Goal: Task Accomplishment & Management: Complete application form

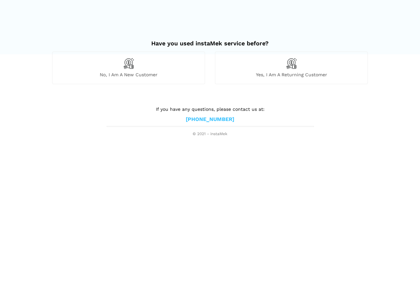
click at [174, 65] on div "No, I am a new customer" at bounding box center [128, 68] width 153 height 32
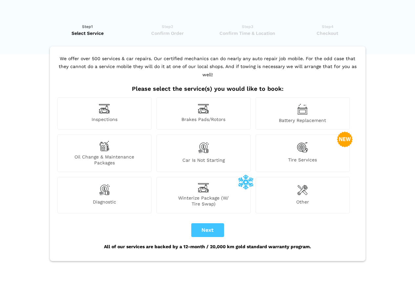
click at [112, 107] on div "Inspections" at bounding box center [104, 113] width 94 height 32
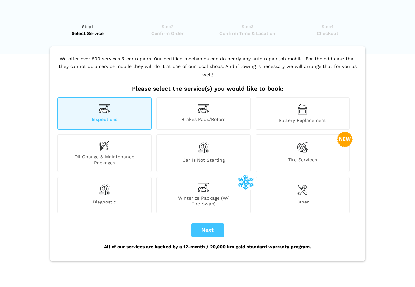
click at [317, 139] on div "Tire Services" at bounding box center [303, 152] width 94 height 37
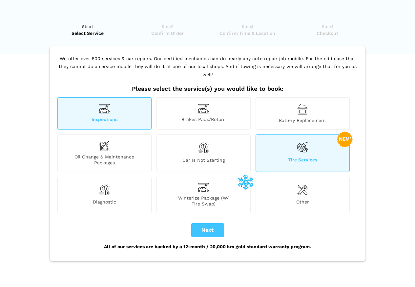
click at [114, 154] on span "Oil Change & Maintenance Packages" at bounding box center [105, 160] width 94 height 12
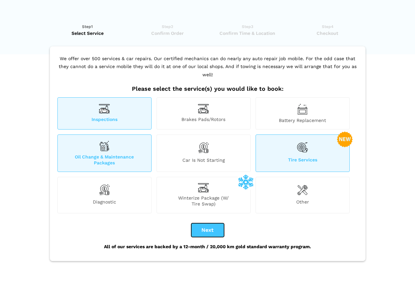
click at [194, 225] on button "Next" at bounding box center [207, 230] width 33 height 14
checkbox input "true"
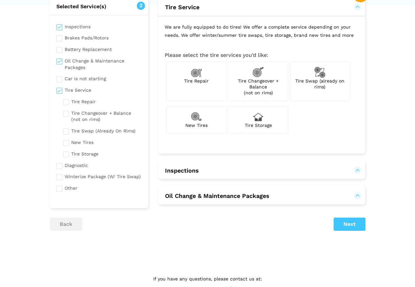
scroll to position [69, 0]
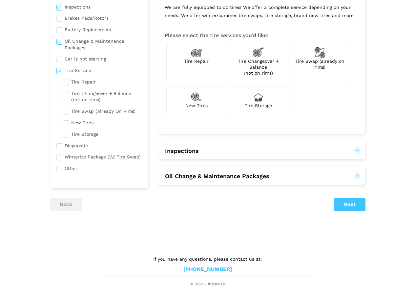
click at [254, 176] on button "Oil Change & Maintenance Packages" at bounding box center [217, 176] width 105 height 8
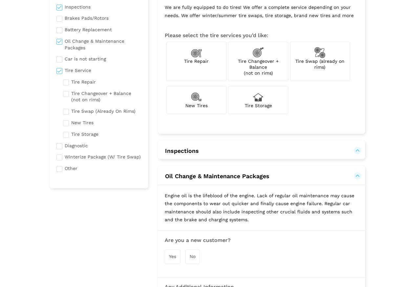
scroll to position [233, 0]
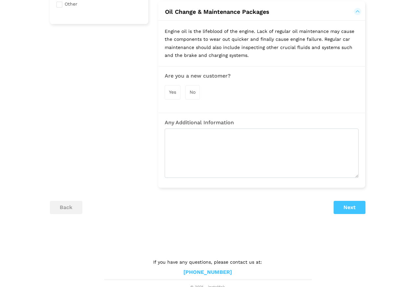
click at [172, 97] on div "Yes" at bounding box center [173, 92] width 16 height 14
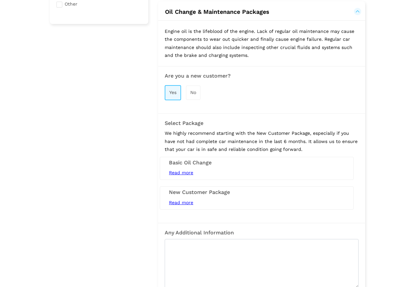
click at [186, 202] on span "Read more" at bounding box center [181, 202] width 24 height 5
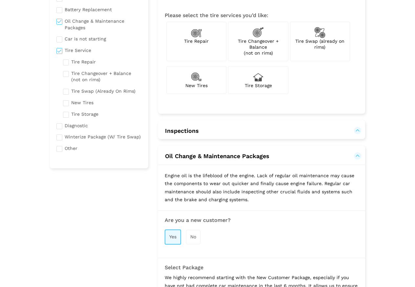
scroll to position [0, 0]
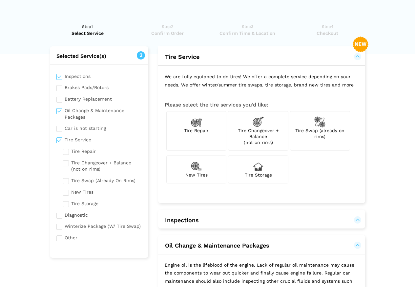
click at [61, 111] on input "checkbox" at bounding box center [99, 113] width 86 height 14
checkbox input "false"
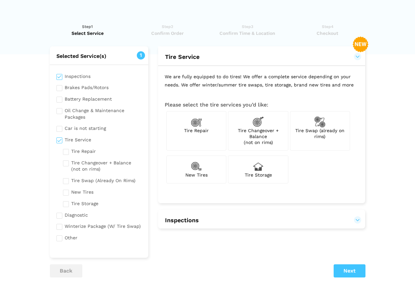
click at [60, 140] on input "checkbox" at bounding box center [99, 139] width 86 height 8
checkbox input "false"
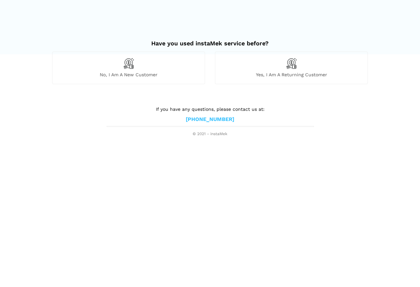
click at [161, 71] on div "No, I am a new customer" at bounding box center [128, 68] width 153 height 32
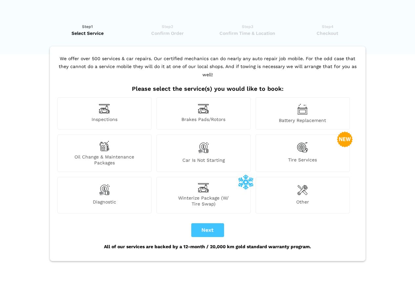
click at [123, 104] on div "Inspections" at bounding box center [104, 113] width 94 height 32
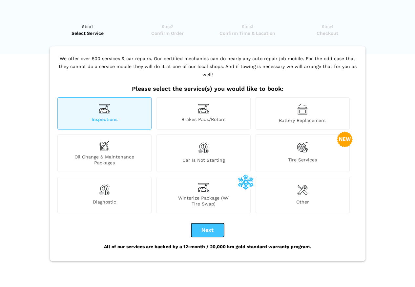
click at [218, 223] on button "Next" at bounding box center [207, 230] width 33 height 14
checkbox input "true"
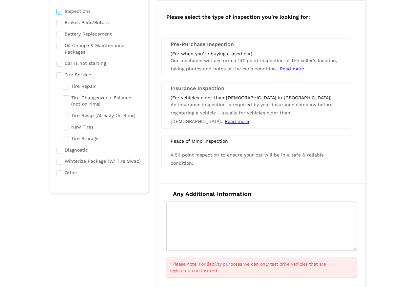
scroll to position [66, 0]
click at [265, 160] on div "A 50 point inspection to ensure your car will be in a safe & reliable condition." at bounding box center [257, 158] width 182 height 16
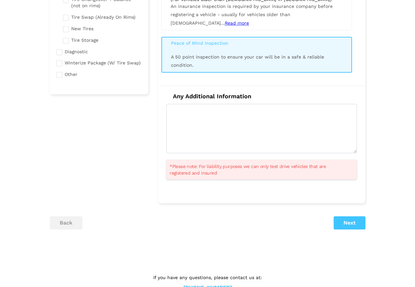
scroll to position [164, 0]
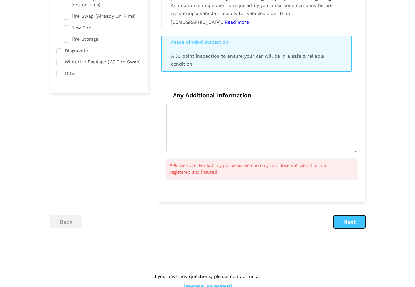
click at [354, 225] on button "Next" at bounding box center [350, 221] width 32 height 13
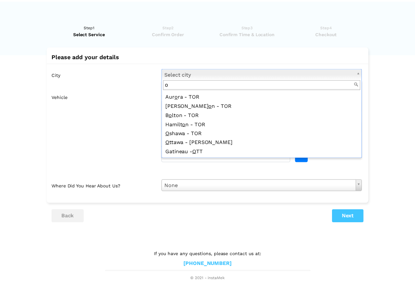
scroll to position [0, 0]
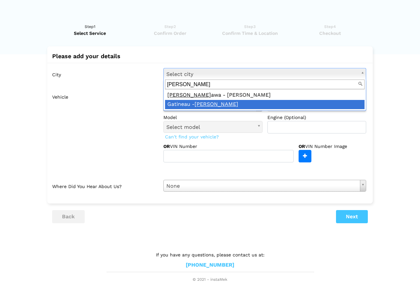
type input "[PERSON_NAME]"
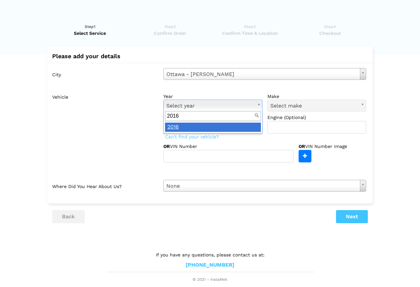
type input "2016"
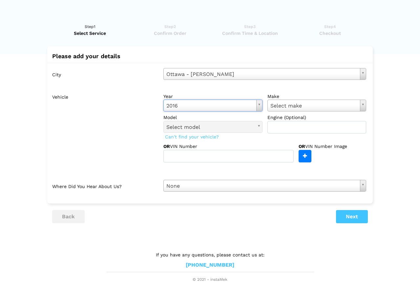
type input "h"
type input "huy"
type input "h"
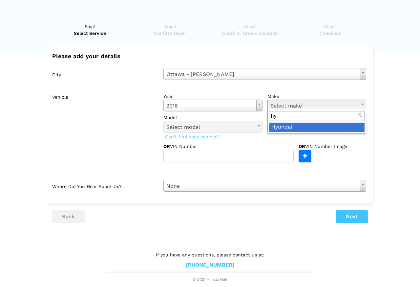
type input "hy"
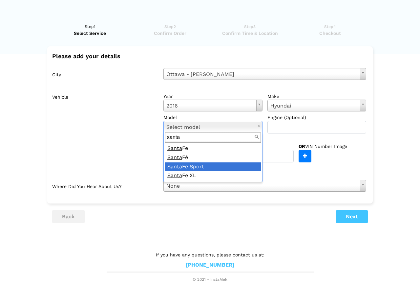
type input "santa"
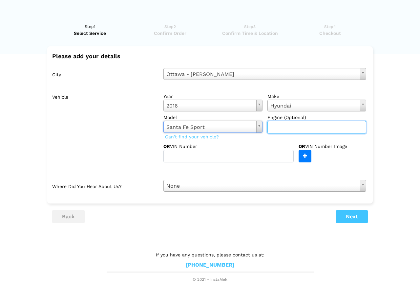
click at [297, 127] on input "text" at bounding box center [317, 127] width 99 height 12
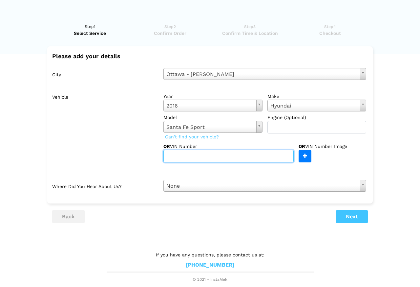
click at [248, 154] on input "text" at bounding box center [228, 156] width 130 height 12
click at [226, 159] on input "text" at bounding box center [228, 156] width 130 height 12
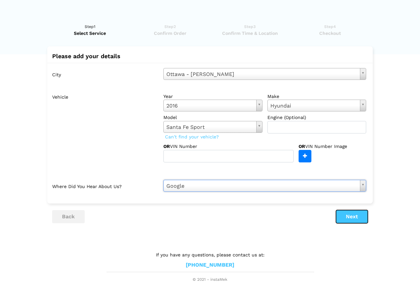
click at [361, 215] on button "Next" at bounding box center [352, 216] width 32 height 13
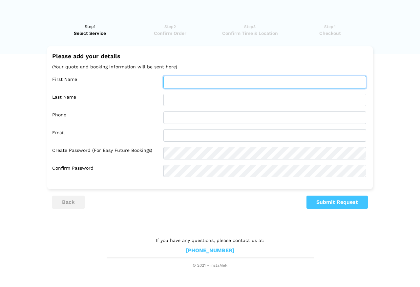
click at [212, 82] on input "text" at bounding box center [264, 82] width 203 height 12
type input "[MEDICAL_DATA]"
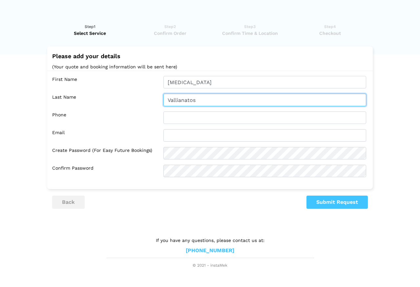
type input "Vallianatos"
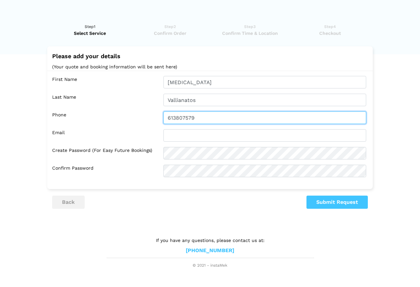
click at [179, 119] on input "613807579" at bounding box center [264, 117] width 203 height 12
type input "6138907579"
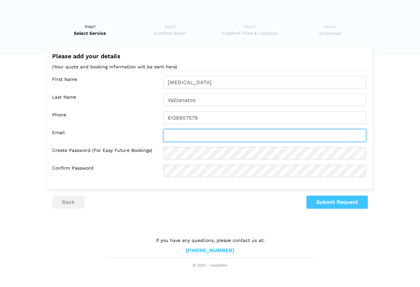
click at [201, 132] on input "text" at bounding box center [264, 135] width 203 height 12
click at [291, 137] on input "nikitad.seymour@gmail.c" at bounding box center [264, 135] width 203 height 12
type input "[EMAIL_ADDRESS][DOMAIN_NAME]"
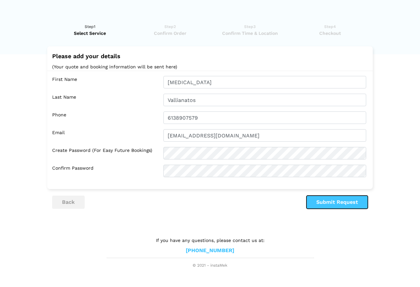
click at [335, 204] on button "Submit Request" at bounding box center [337, 201] width 61 height 13
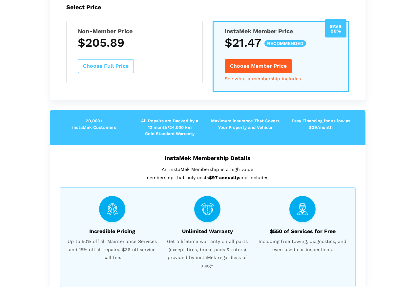
scroll to position [131, 0]
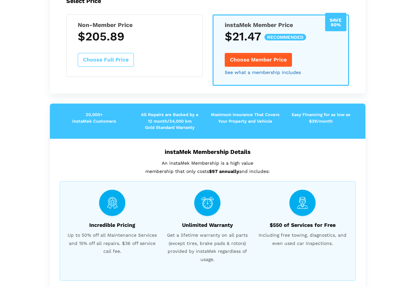
click at [247, 73] on link "See what a membership includes" at bounding box center [263, 72] width 76 height 5
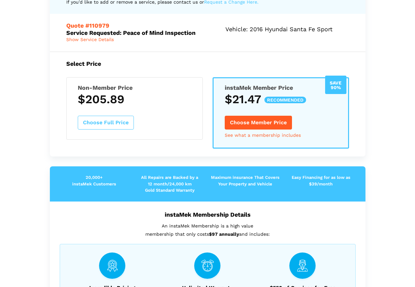
scroll to position [30, 0]
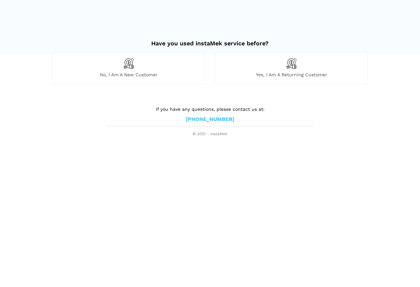
click at [321, 72] on span "Yes, I am a returning customer" at bounding box center [291, 75] width 152 height 6
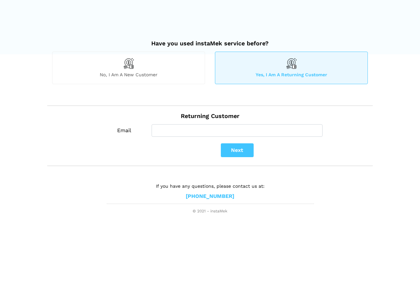
click at [162, 75] on span "No, I am a new customer" at bounding box center [129, 75] width 152 height 6
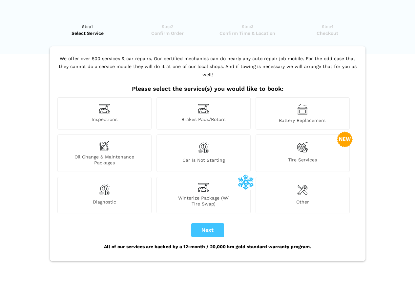
click at [99, 116] on div "Inspections" at bounding box center [104, 113] width 94 height 32
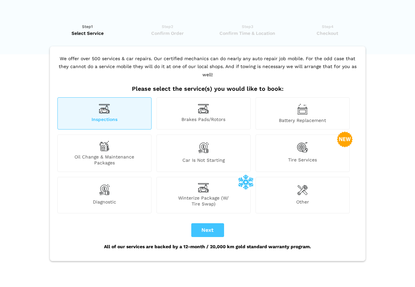
click at [104, 142] on img at bounding box center [104, 145] width 11 height 11
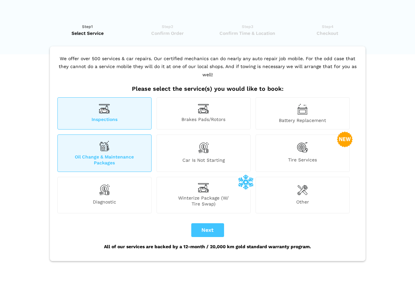
click at [321, 140] on div "Tire Services" at bounding box center [303, 152] width 94 height 37
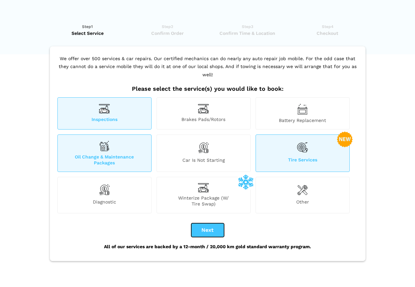
click at [206, 223] on button "Next" at bounding box center [207, 230] width 33 height 14
checkbox input "true"
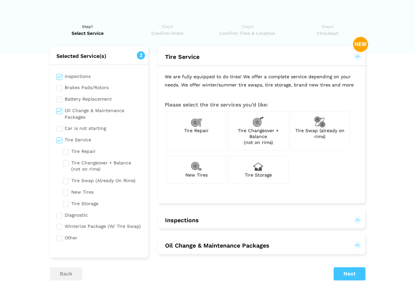
click at [338, 128] on span "Tire Swap (already on rims)" at bounding box center [319, 133] width 49 height 11
checkbox input "true"
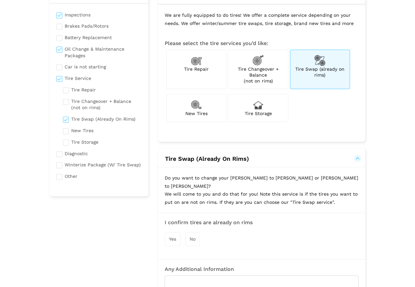
scroll to position [66, 0]
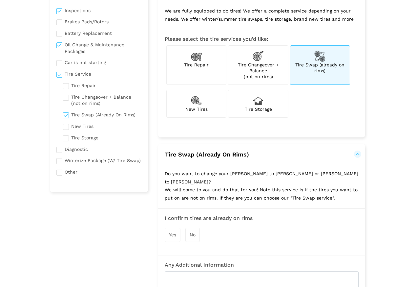
click at [179, 227] on div "Yes" at bounding box center [173, 234] width 16 height 14
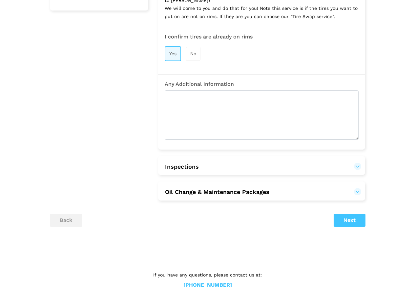
scroll to position [255, 0]
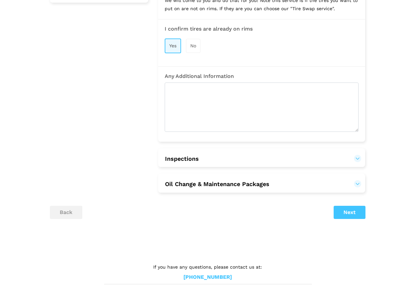
click at [356, 157] on h2 "Inspections" at bounding box center [261, 157] width 207 height 19
click at [359, 155] on button "Inspections" at bounding box center [262, 159] width 194 height 8
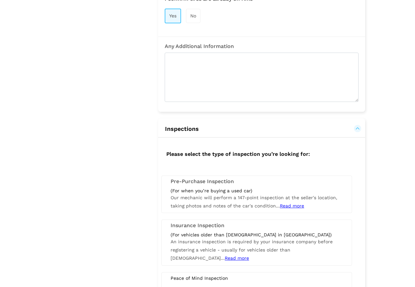
scroll to position [386, 0]
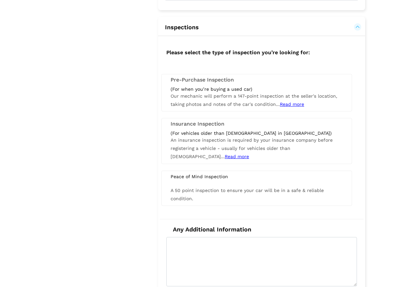
click at [241, 186] on div "A 50 point inspection to ensure your car will be in a safe & reliable condition." at bounding box center [257, 194] width 182 height 16
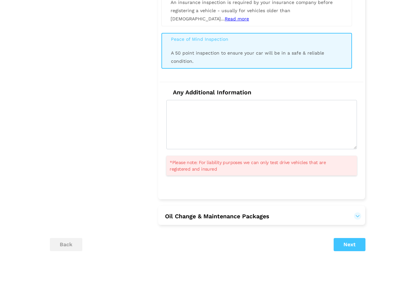
scroll to position [556, 0]
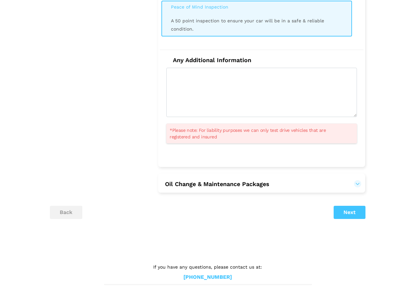
click at [270, 180] on button "Oil Change & Maintenance Packages" at bounding box center [217, 184] width 105 height 8
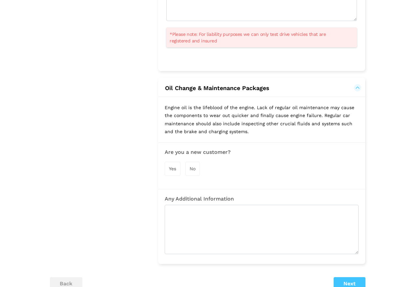
scroll to position [654, 0]
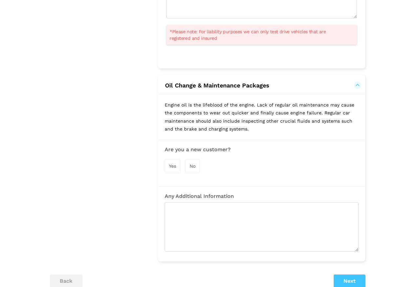
click at [173, 163] on span "Yes" at bounding box center [172, 165] width 7 height 5
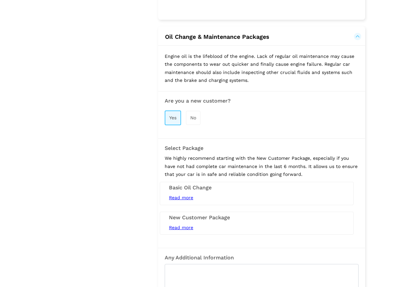
scroll to position [720, 0]
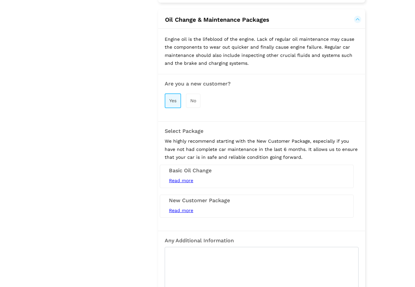
click at [190, 207] on span "Read more" at bounding box center [181, 209] width 24 height 5
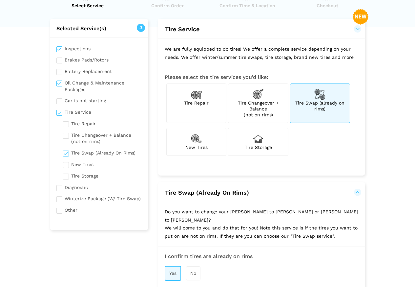
scroll to position [0, 0]
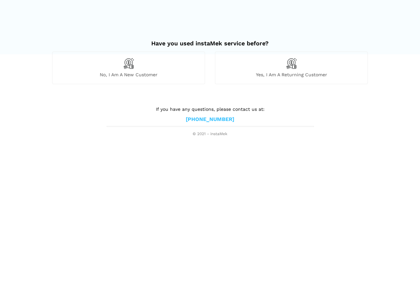
click at [169, 76] on span "No, I am a new customer" at bounding box center [129, 75] width 152 height 6
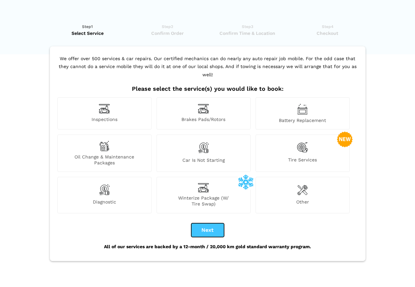
click at [220, 223] on button "Next" at bounding box center [207, 230] width 33 height 14
click at [312, 157] on span "Tire Services" at bounding box center [303, 161] width 94 height 9
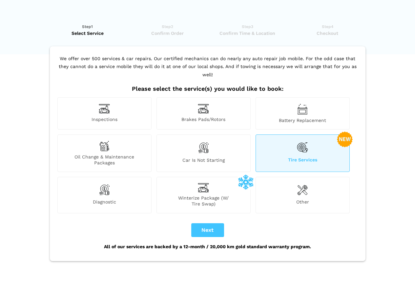
click at [312, 157] on span "Tire Services" at bounding box center [303, 161] width 94 height 9
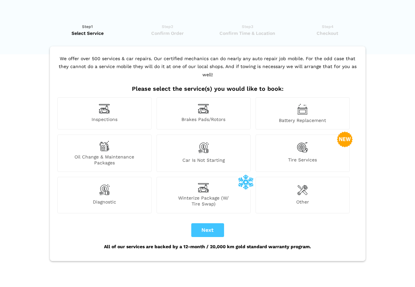
click at [129, 183] on div "Diagnostic" at bounding box center [104, 195] width 94 height 36
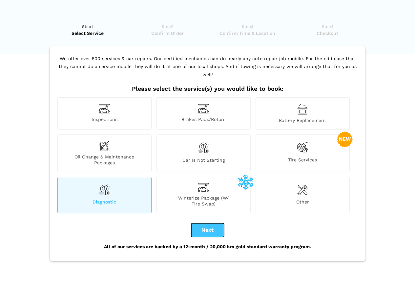
click at [211, 225] on button "Next" at bounding box center [207, 230] width 33 height 14
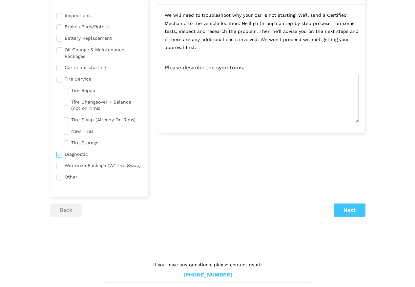
scroll to position [66, 0]
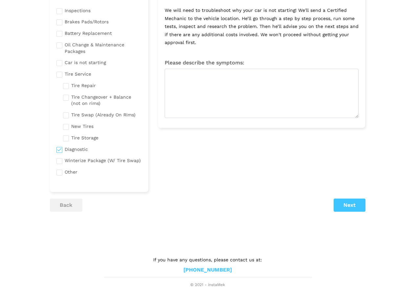
click at [59, 151] on input "checkbox" at bounding box center [99, 148] width 86 height 8
checkbox input "false"
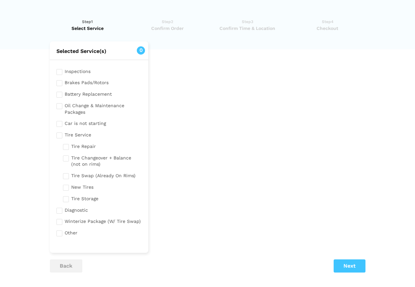
scroll to position [0, 0]
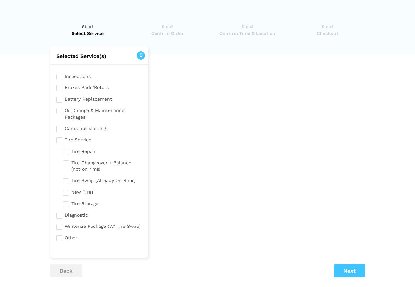
click at [58, 79] on input "checkbox" at bounding box center [99, 76] width 86 height 8
checkbox input "true"
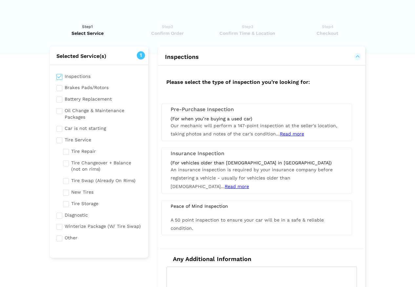
click at [67, 182] on input "checkbox" at bounding box center [102, 180] width 79 height 8
checkbox input "true"
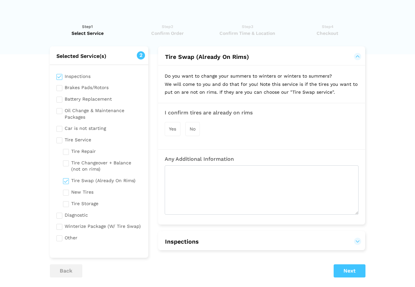
click at [63, 109] on input "checkbox" at bounding box center [99, 113] width 86 height 14
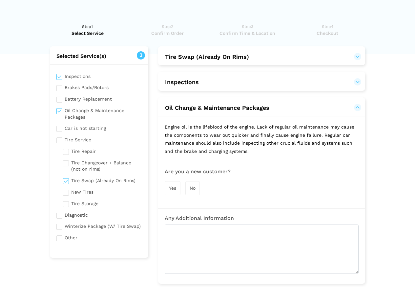
click at [172, 184] on div "Yes" at bounding box center [173, 188] width 16 height 14
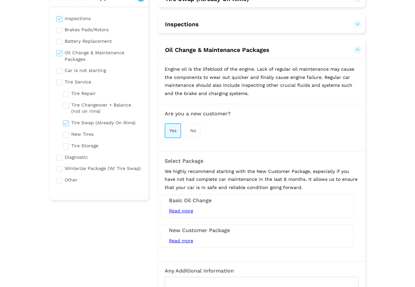
scroll to position [66, 0]
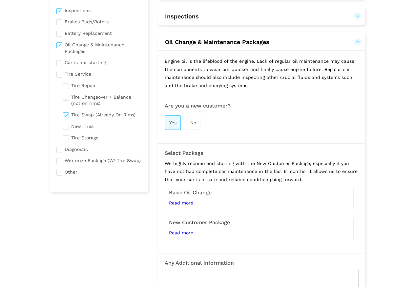
click at [192, 236] on div "Read more 5L Conventional Oil Change (Synthetic Extra) Tire Rotation / Swap Bra…" at bounding box center [256, 232] width 185 height 8
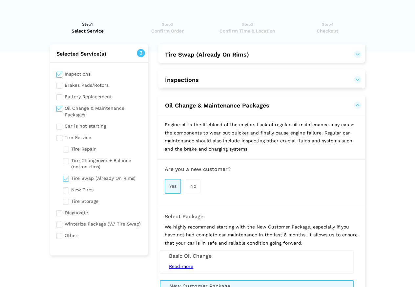
scroll to position [0, 0]
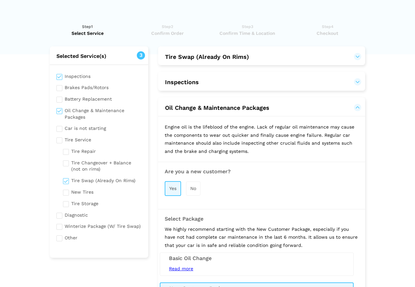
click at [203, 85] on button "Inspections" at bounding box center [262, 82] width 194 height 8
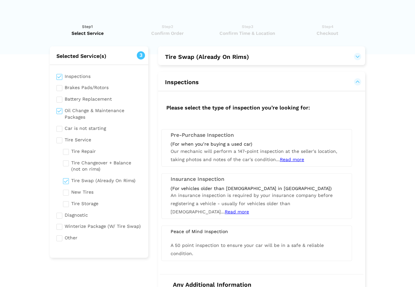
click at [61, 112] on input "checkbox" at bounding box center [99, 113] width 86 height 14
checkbox input "false"
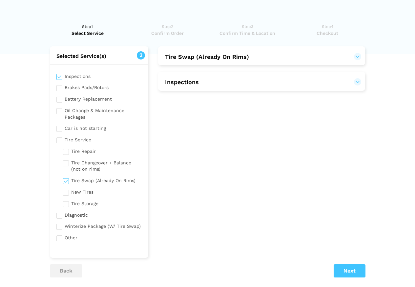
click at [61, 75] on input "checkbox" at bounding box center [99, 76] width 86 height 8
checkbox input "false"
click at [250, 57] on button "Tire Swap (Already On Rims)" at bounding box center [262, 57] width 194 height 8
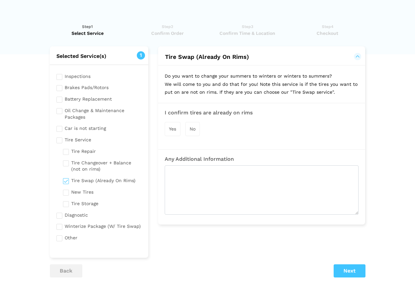
click at [167, 130] on div "Yes" at bounding box center [173, 129] width 16 height 14
click at [66, 180] on input "checkbox" at bounding box center [102, 180] width 79 height 8
checkbox input "false"
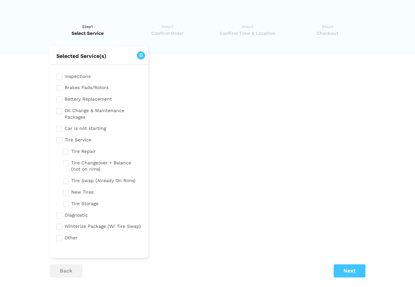
click at [62, 112] on input "checkbox" at bounding box center [99, 113] width 86 height 14
checkbox input "true"
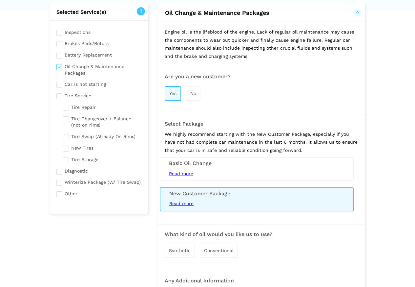
scroll to position [98, 0]
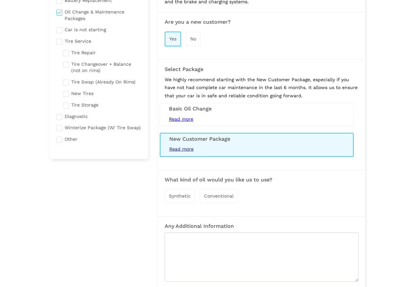
click at [187, 196] on span "Synthetic" at bounding box center [180, 195] width 22 height 5
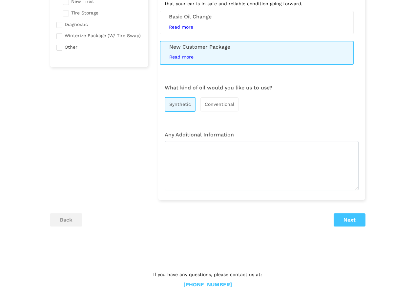
scroll to position [206, 0]
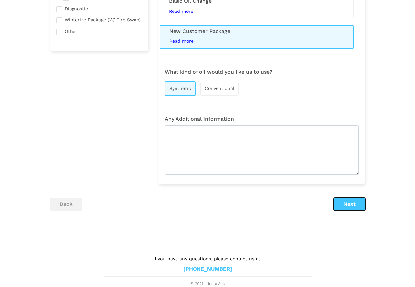
click at [348, 201] on button "Next" at bounding box center [350, 203] width 32 height 13
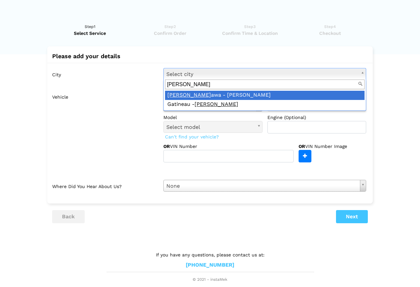
type input "[PERSON_NAME]"
drag, startPoint x: 266, startPoint y: 95, endPoint x: 262, endPoint y: 96, distance: 4.5
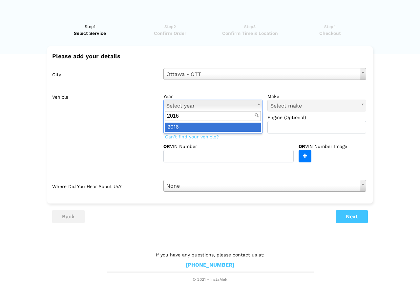
type input "2016"
drag, startPoint x: 231, startPoint y: 132, endPoint x: 239, endPoint y: 129, distance: 8.2
click at [232, 132] on div "2016 2016" at bounding box center [212, 122] width 99 height 22
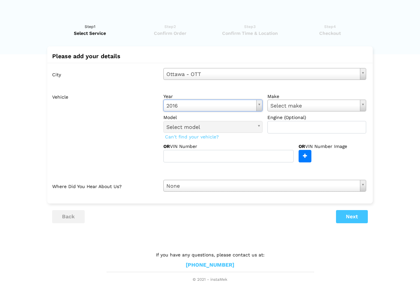
type input "h"
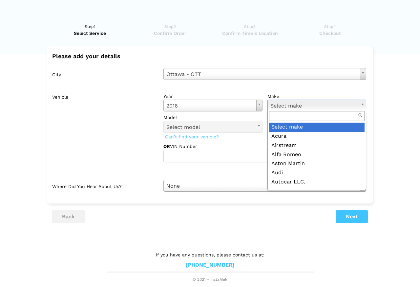
click at [302, 118] on input "text" at bounding box center [317, 116] width 96 height 10
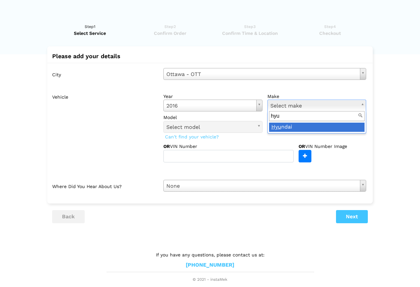
type input "hyu"
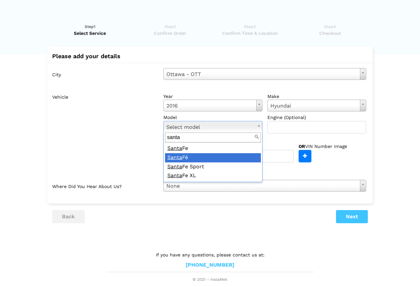
type input "santa"
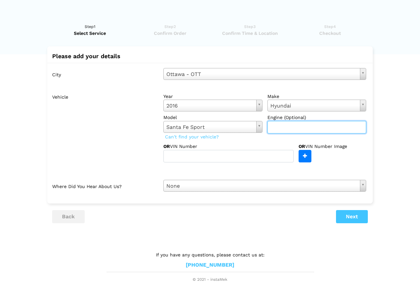
click at [308, 122] on input "text" at bounding box center [317, 127] width 99 height 12
drag, startPoint x: 208, startPoint y: 169, endPoint x: 207, endPoint y: 162, distance: 7.7
click at [208, 168] on div at bounding box center [278, 170] width 186 height 7
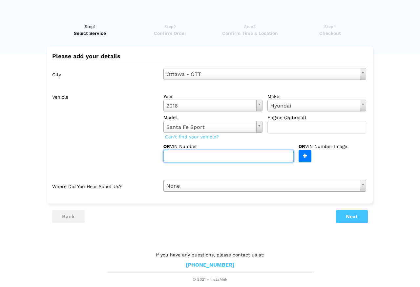
click at [207, 161] on input "text" at bounding box center [228, 156] width 130 height 12
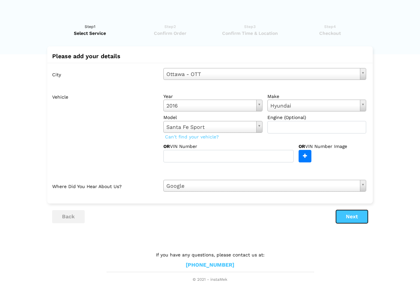
click at [342, 210] on button "Next" at bounding box center [352, 216] width 32 height 13
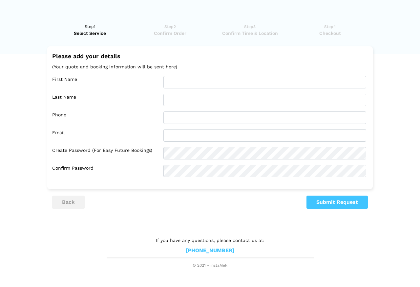
click at [173, 75] on div "First Name Last Name Phone Email Confirm Password" at bounding box center [210, 127] width 326 height 112
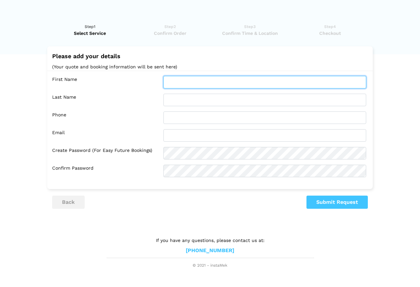
click at [181, 80] on input "text" at bounding box center [264, 82] width 203 height 12
type input "[MEDICAL_DATA]"
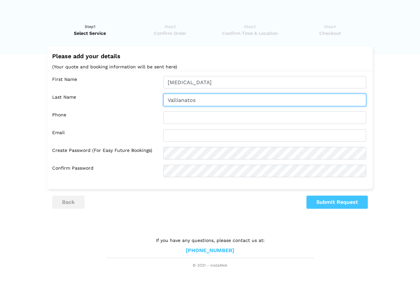
type input "Vallianatos"
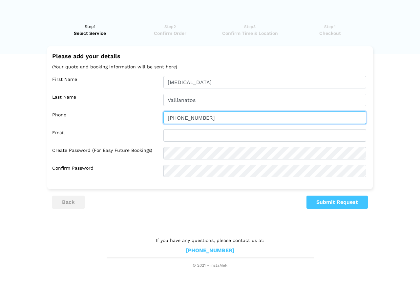
type input "613-890-7579"
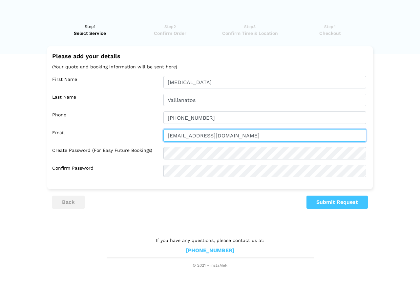
type input "[EMAIL_ADDRESS][DOMAIN_NAME]"
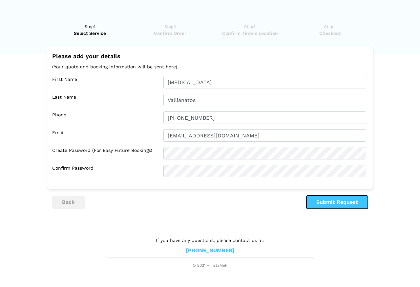
click at [336, 202] on button "Submit Request" at bounding box center [337, 201] width 61 height 13
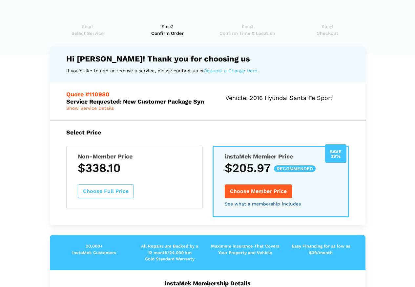
click at [289, 205] on link "See what a membership includes" at bounding box center [263, 203] width 76 height 5
click at [88, 104] on h5 "Quote #110980 Service Requested: New Customer Package Syn" at bounding box center [143, 98] width 154 height 14
drag, startPoint x: 100, startPoint y: 120, endPoint x: 105, endPoint y: 116, distance: 6.7
click at [100, 120] on div "Select Price Non-Member Price $338.10 Choose Full Price Save 39% instaMek Membe…" at bounding box center [208, 172] width 316 height 105
click at [105, 109] on span "Show Service Details" at bounding box center [90, 107] width 48 height 5
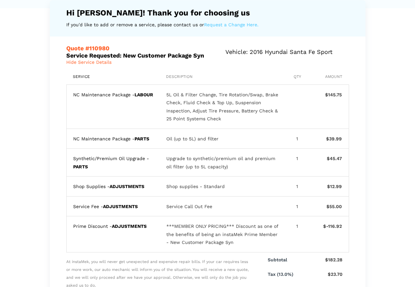
scroll to position [66, 0]
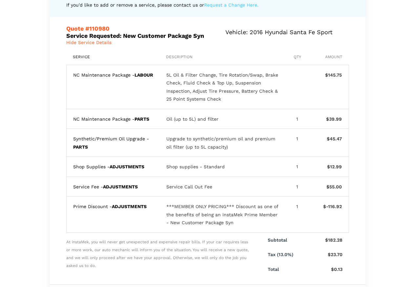
drag, startPoint x: 216, startPoint y: 178, endPoint x: 167, endPoint y: 168, distance: 49.8
click at [167, 168] on div "Shop supplies - Standard" at bounding box center [222, 166] width 113 height 8
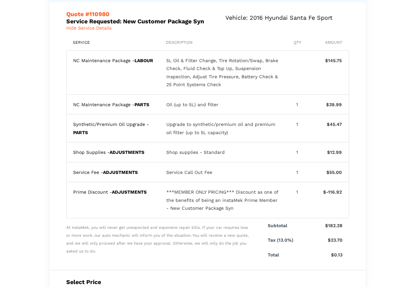
scroll to position [0, 0]
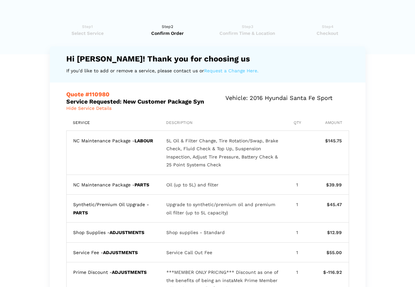
click at [104, 27] on link "Step1 Select Service" at bounding box center [88, 29] width 76 height 13
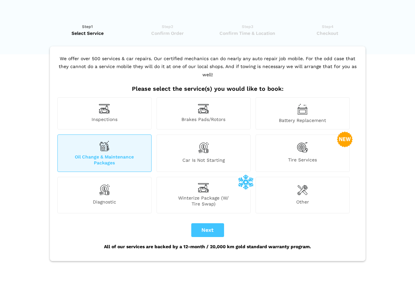
click at [311, 140] on div "Tire Services" at bounding box center [303, 152] width 94 height 37
click at [113, 107] on div "Inspections" at bounding box center [104, 113] width 94 height 32
click at [129, 116] on span "Inspections" at bounding box center [105, 119] width 94 height 7
click at [140, 154] on span "Oil Change & Maintenance Packages" at bounding box center [105, 160] width 94 height 12
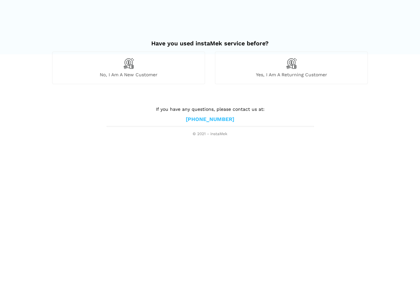
click at [139, 75] on span "No, I am a new customer" at bounding box center [129, 75] width 152 height 6
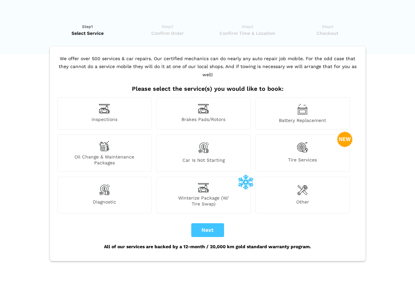
click at [136, 116] on span "Inspections" at bounding box center [105, 119] width 94 height 7
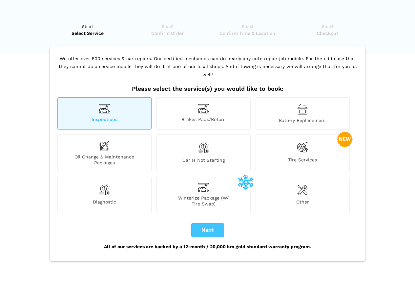
click at [134, 157] on span "Oil Change & Maintenance Packages" at bounding box center [105, 160] width 94 height 12
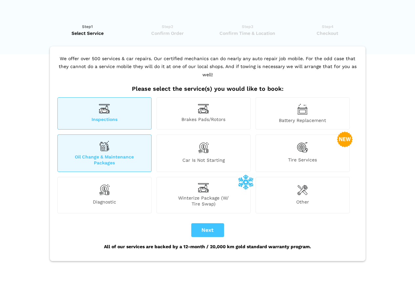
click at [319, 146] on div "Tire Services" at bounding box center [303, 152] width 94 height 37
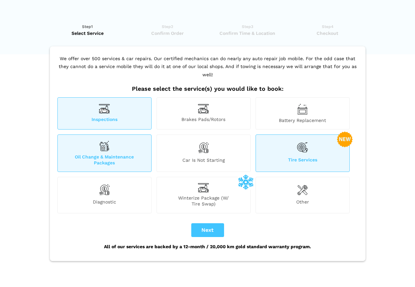
click at [201, 237] on div "All of our services are backed by a 12-month / 20,000 km gold standard warranty…" at bounding box center [208, 246] width 304 height 19
click at [202, 224] on button "Next" at bounding box center [207, 230] width 33 height 14
checkbox input "true"
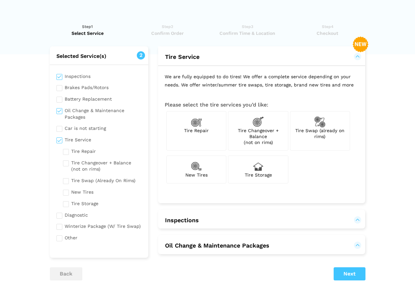
click at [312, 121] on div "Tire Swap (already on rims)" at bounding box center [320, 131] width 60 height 40
checkbox input "true"
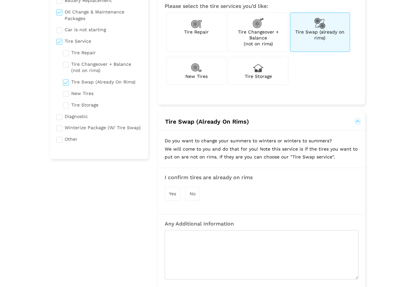
click at [170, 197] on div "Yes" at bounding box center [173, 193] width 16 height 14
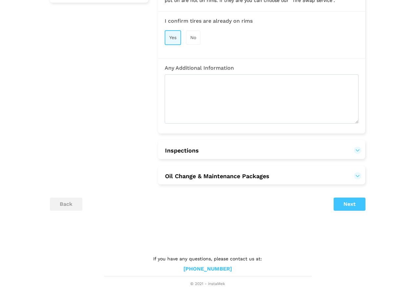
click at [223, 151] on button "Inspections" at bounding box center [262, 150] width 194 height 8
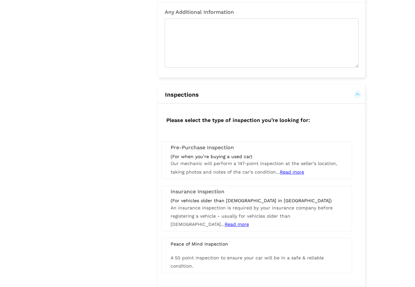
scroll to position [419, 0]
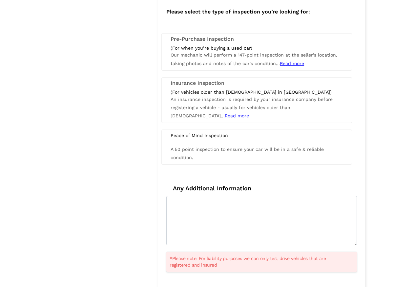
click at [223, 152] on div "A 50 point inspection to ensure your car will be in a safe & reliable condition." at bounding box center [257, 153] width 182 height 16
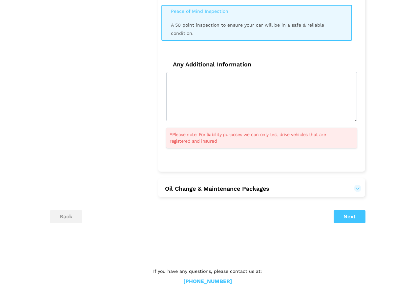
scroll to position [556, 0]
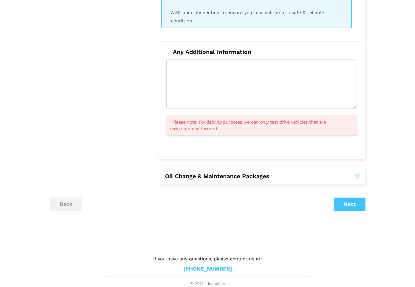
click at [224, 175] on button "Oil Change & Maintenance Packages" at bounding box center [217, 176] width 105 height 8
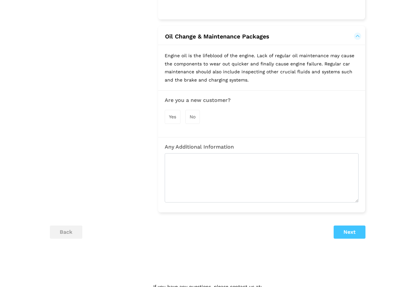
scroll to position [720, 0]
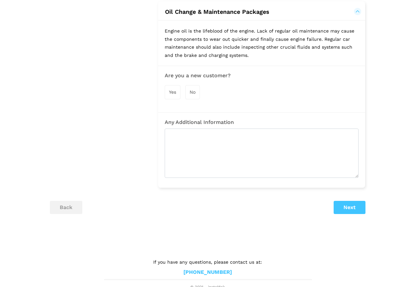
click at [182, 91] on div "Yes No" at bounding box center [262, 92] width 194 height 21
click at [178, 93] on div "Yes" at bounding box center [173, 92] width 16 height 14
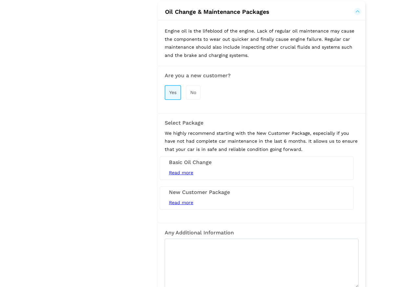
click at [186, 170] on span "Read more" at bounding box center [181, 172] width 24 height 5
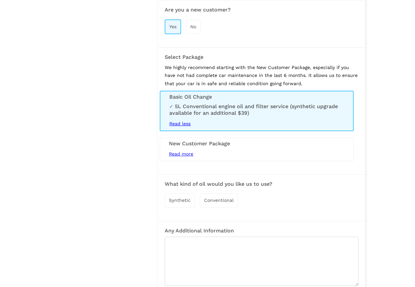
scroll to position [818, 0]
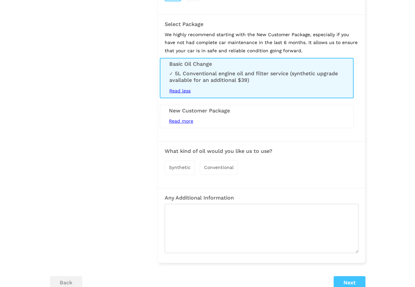
click at [178, 168] on span "Synthetic" at bounding box center [180, 166] width 22 height 5
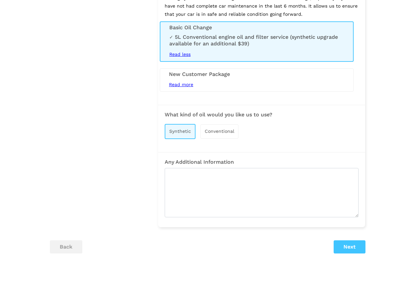
scroll to position [897, 0]
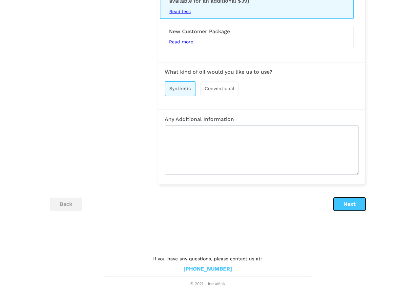
click at [359, 202] on button "Next" at bounding box center [350, 203] width 32 height 13
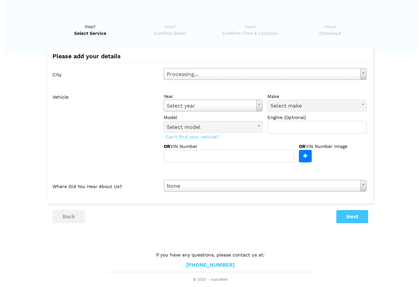
scroll to position [0, 0]
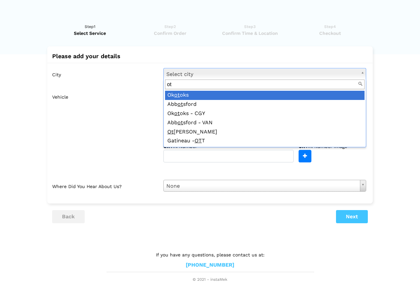
type input "[PERSON_NAME]"
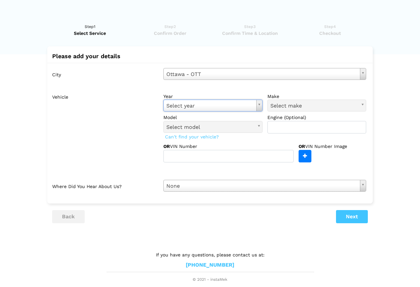
type input "2"
type input "20"
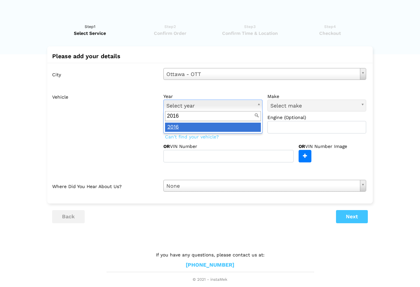
type input "2016"
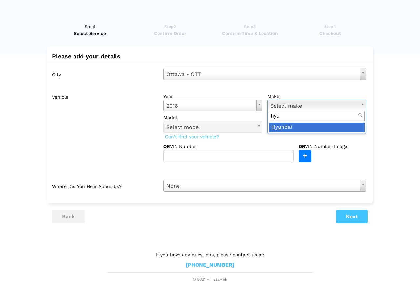
type input "hyu"
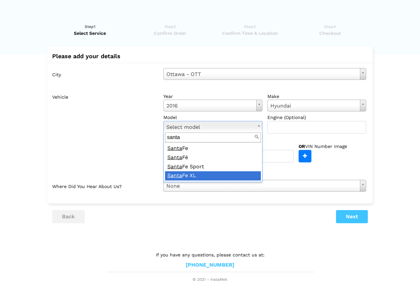
type input "santa"
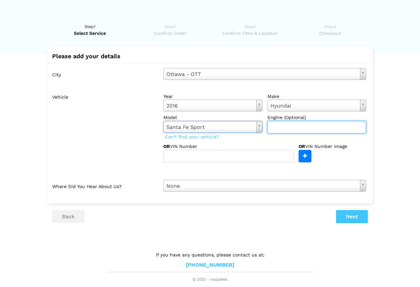
click at [291, 124] on input "text" at bounding box center [317, 127] width 99 height 12
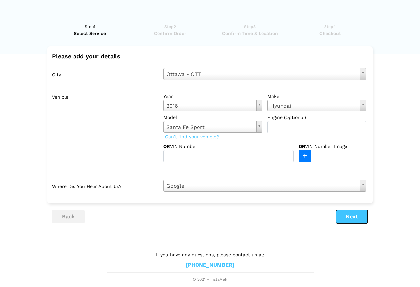
click at [353, 215] on button "Next" at bounding box center [352, 216] width 32 height 13
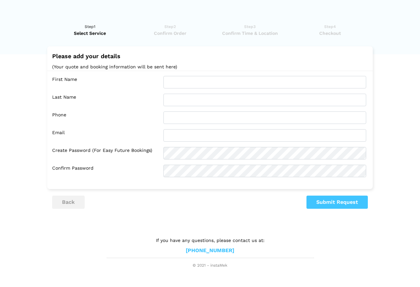
click at [192, 91] on div "First Name Last Name Phone Email Confirm Password" at bounding box center [210, 127] width 326 height 112
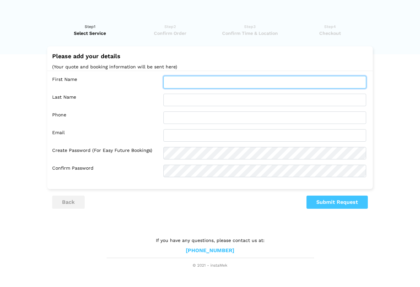
click at [180, 82] on input "text" at bounding box center [264, 82] width 203 height 12
type input "[MEDICAL_DATA]"
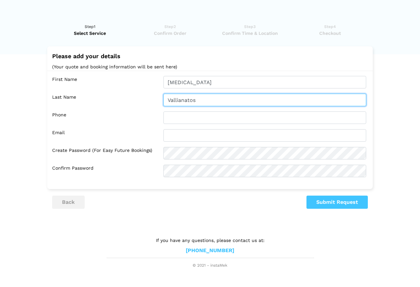
type input "Vallianatos"
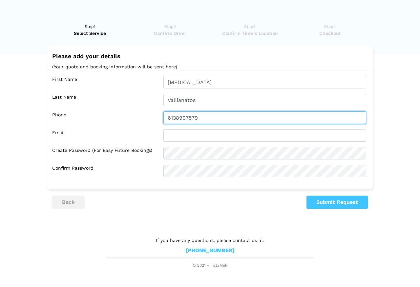
type input "6138907579"
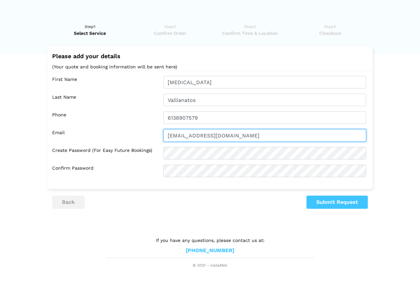
type input "[EMAIL_ADDRESS][DOMAIN_NAME]"
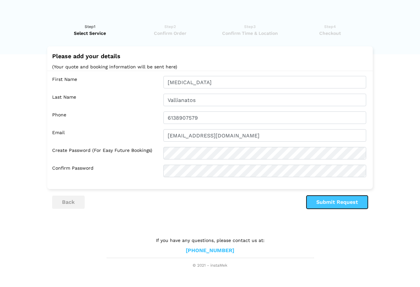
click at [342, 203] on button "Submit Request" at bounding box center [337, 201] width 61 height 13
